Goal: Find specific page/section

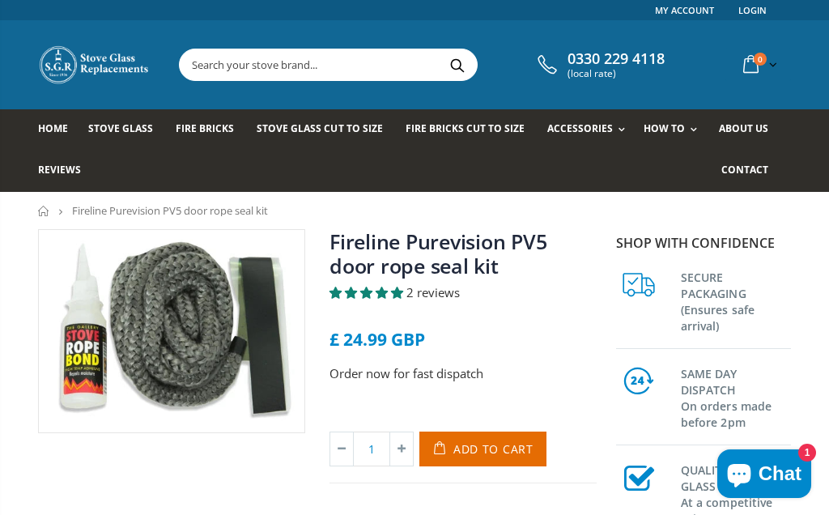
click at [262, 63] on input "text" at bounding box center [403, 64] width 446 height 31
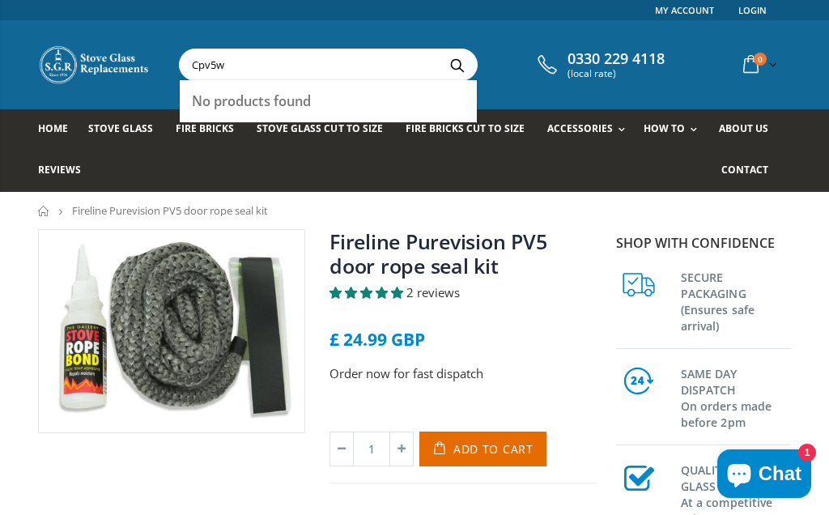
click at [198, 66] on input "Cpv5w" at bounding box center [403, 64] width 446 height 31
click at [286, 62] on input "Cpv5w" at bounding box center [403, 64] width 446 height 31
type input "C"
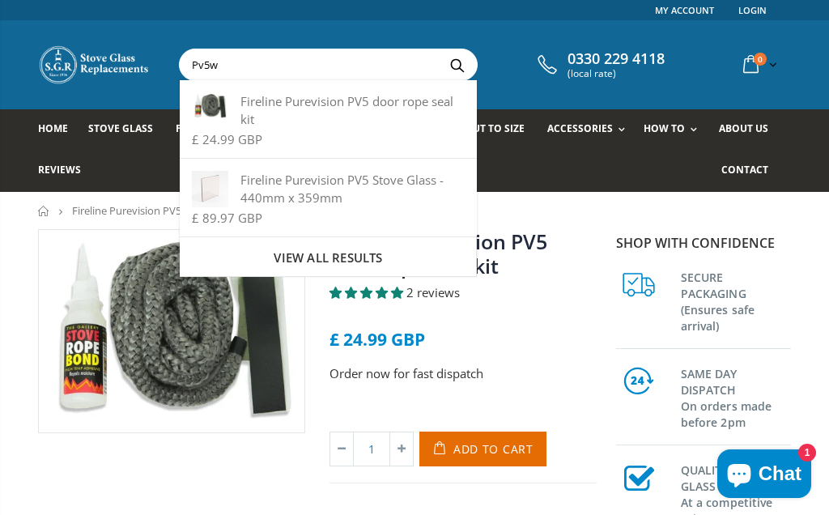
type input "Pv5w"
click at [310, 112] on div "Fireline Purevision PV5 door rope seal kit" at bounding box center [328, 110] width 272 height 36
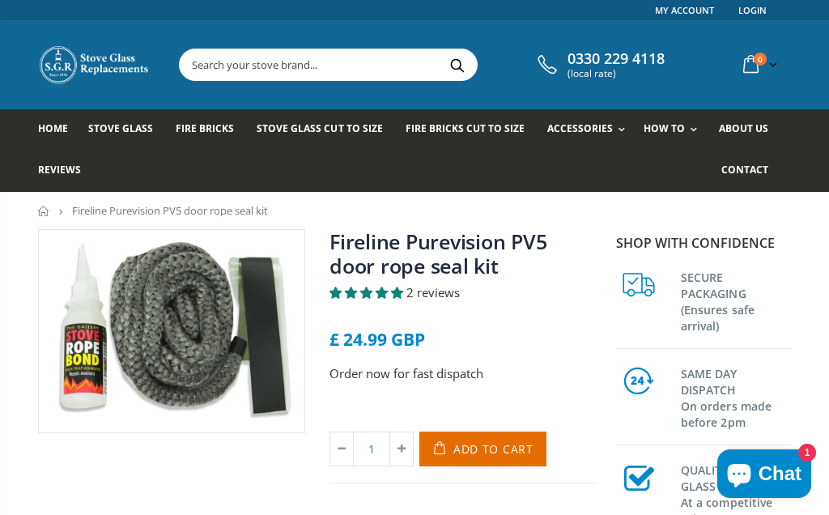
click at [279, 61] on input "text" at bounding box center [403, 64] width 446 height 31
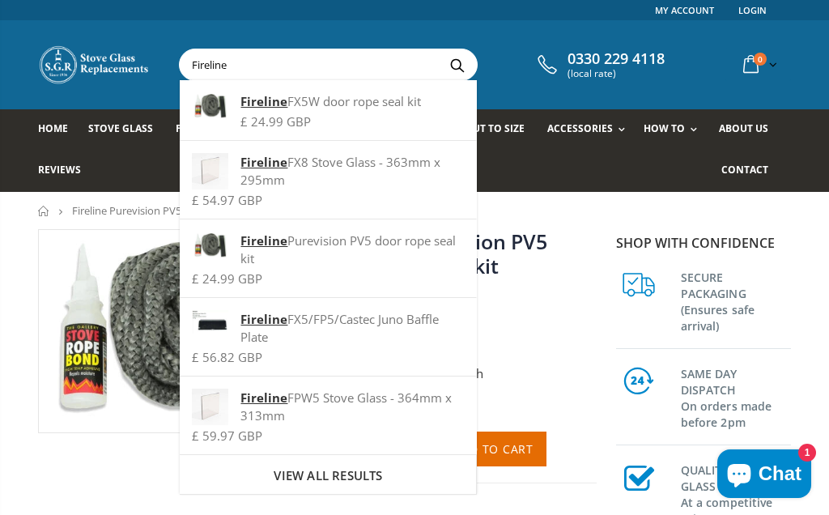
type input "Fireline"
click at [333, 109] on div "Fireline FX5W door rope seal kit" at bounding box center [328, 101] width 272 height 18
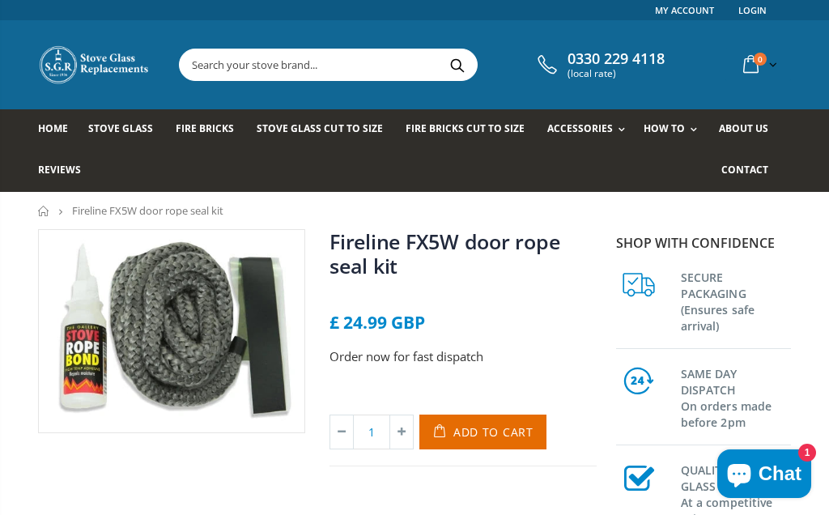
click at [359, 59] on input "text" at bounding box center [403, 64] width 446 height 31
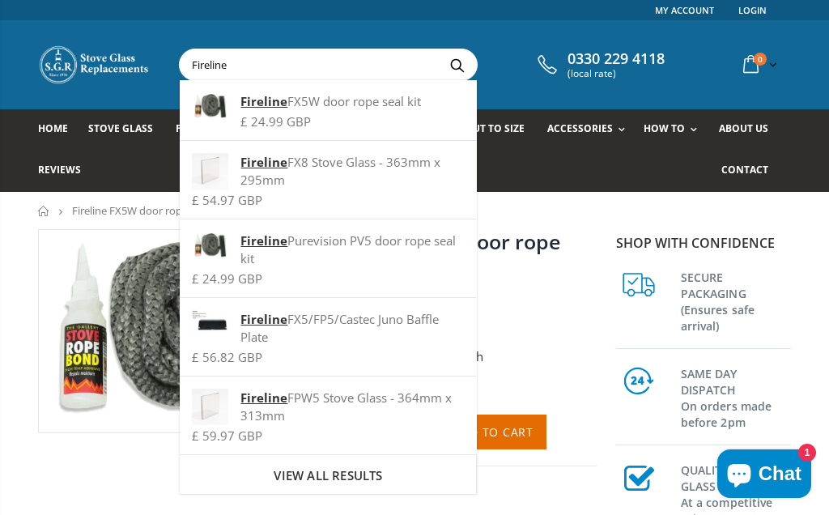
type input "Fireline"
click at [350, 471] on span "View all results" at bounding box center [328, 475] width 108 height 16
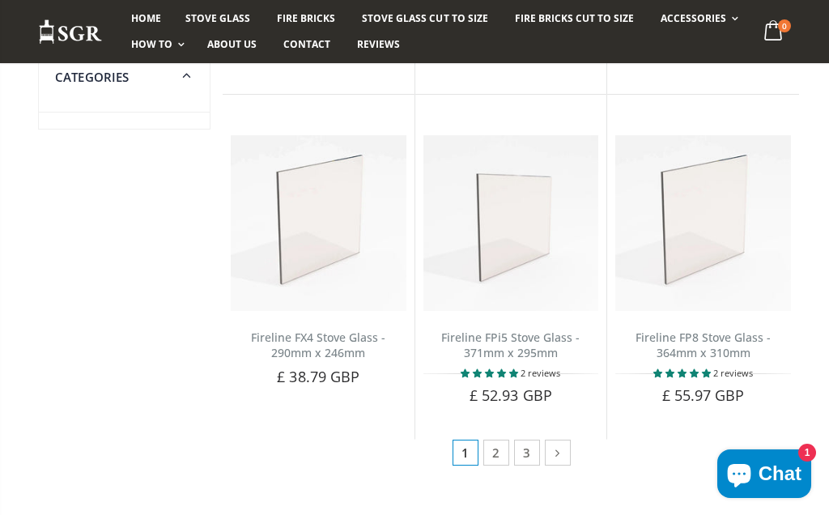
scroll to position [1146, 0]
